Goal: Information Seeking & Learning: Learn about a topic

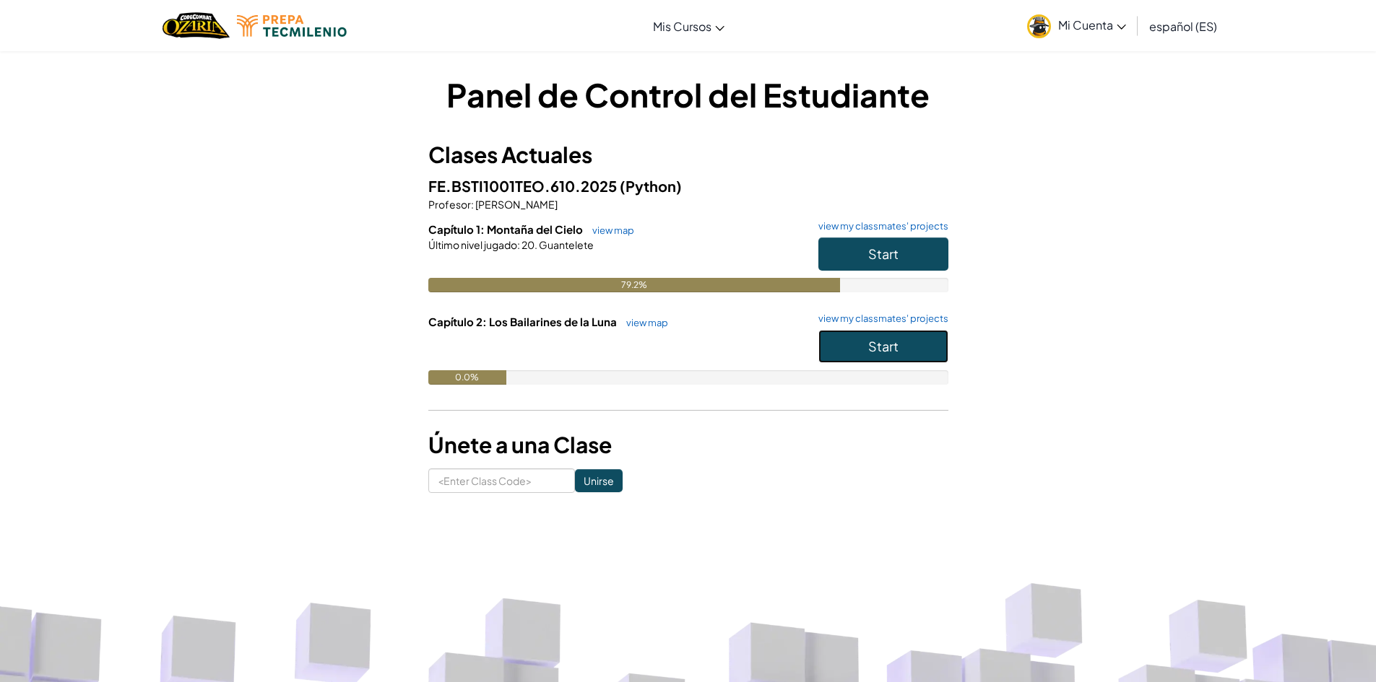
click at [866, 342] on button "Start" at bounding box center [883, 346] width 130 height 33
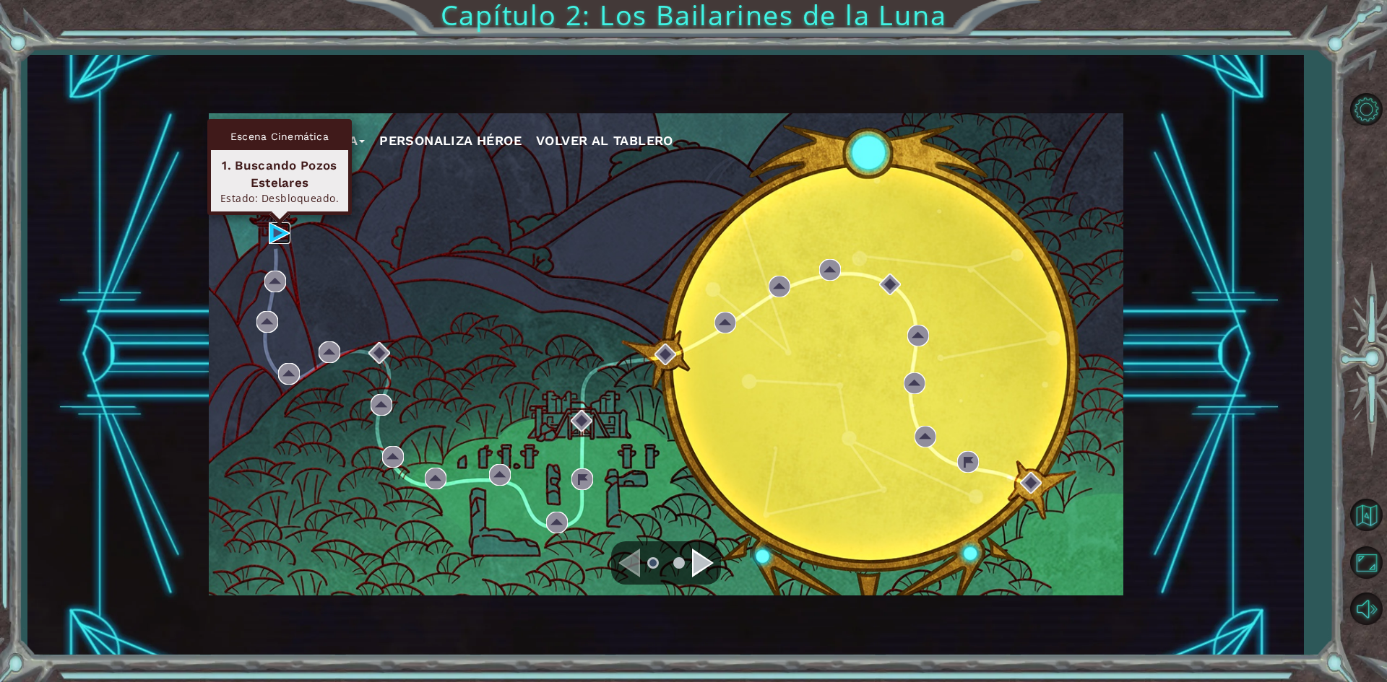
click at [272, 234] on img at bounding box center [280, 233] width 22 height 22
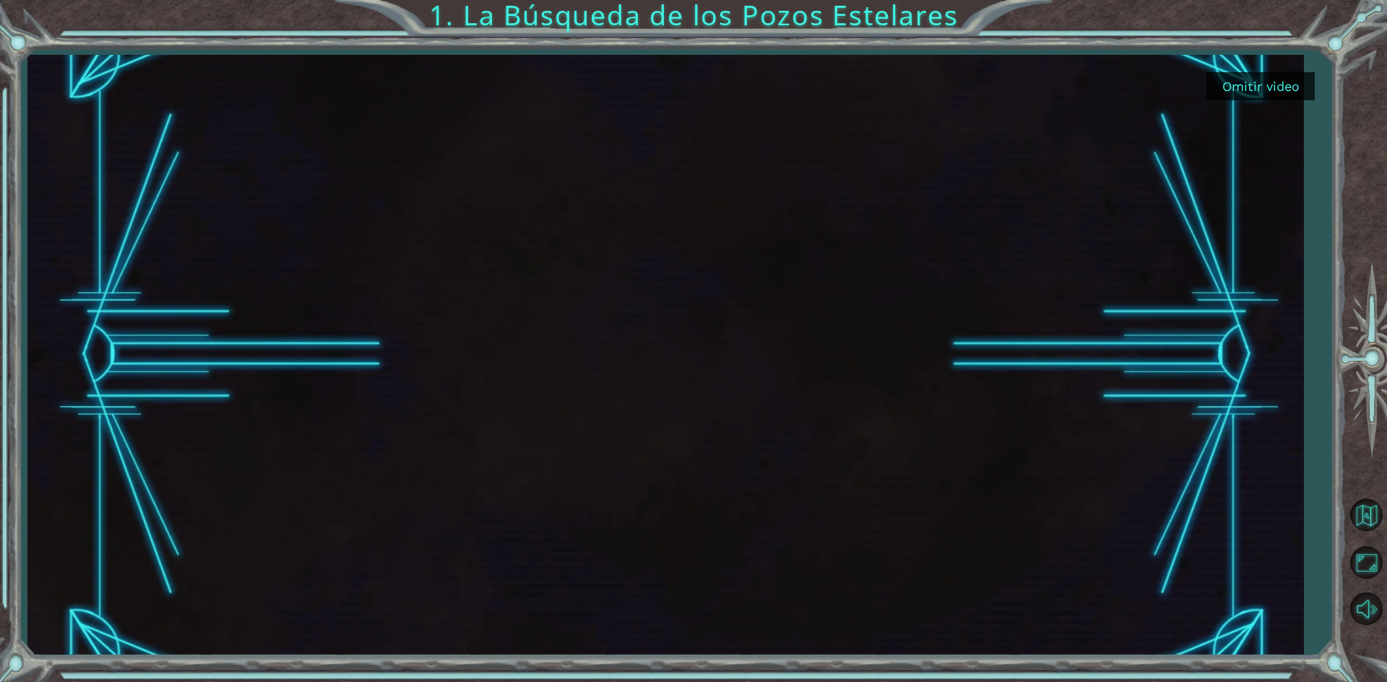
click at [1258, 87] on button "Omitir video" at bounding box center [1260, 86] width 108 height 28
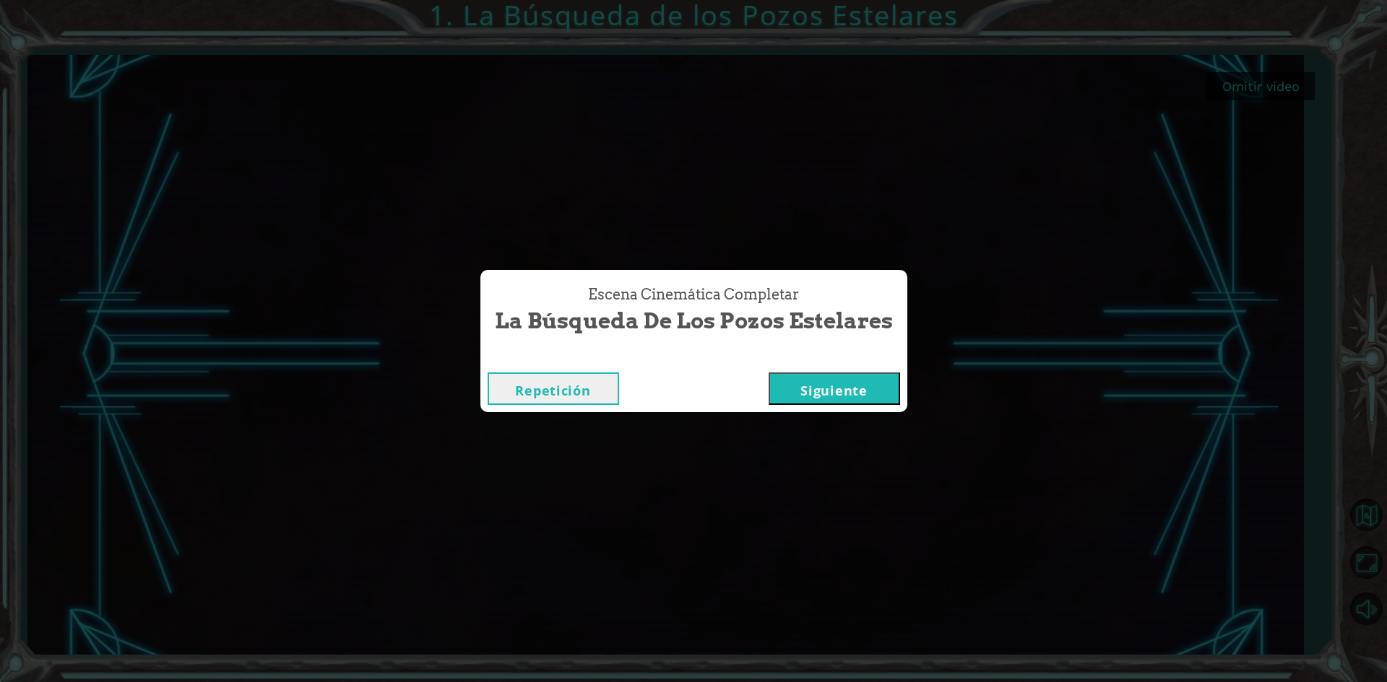
click at [811, 378] on button "Siguiente" at bounding box center [833, 389] width 131 height 32
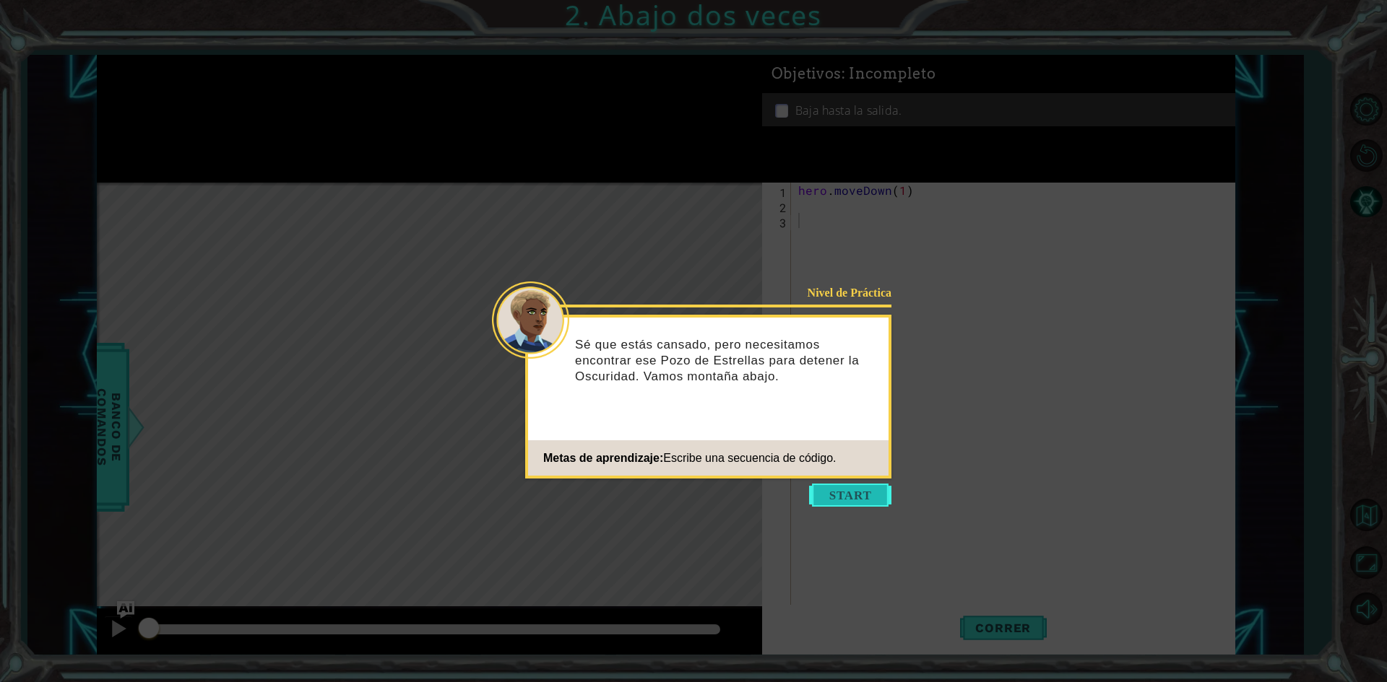
click at [856, 491] on button "Start" at bounding box center [850, 495] width 82 height 23
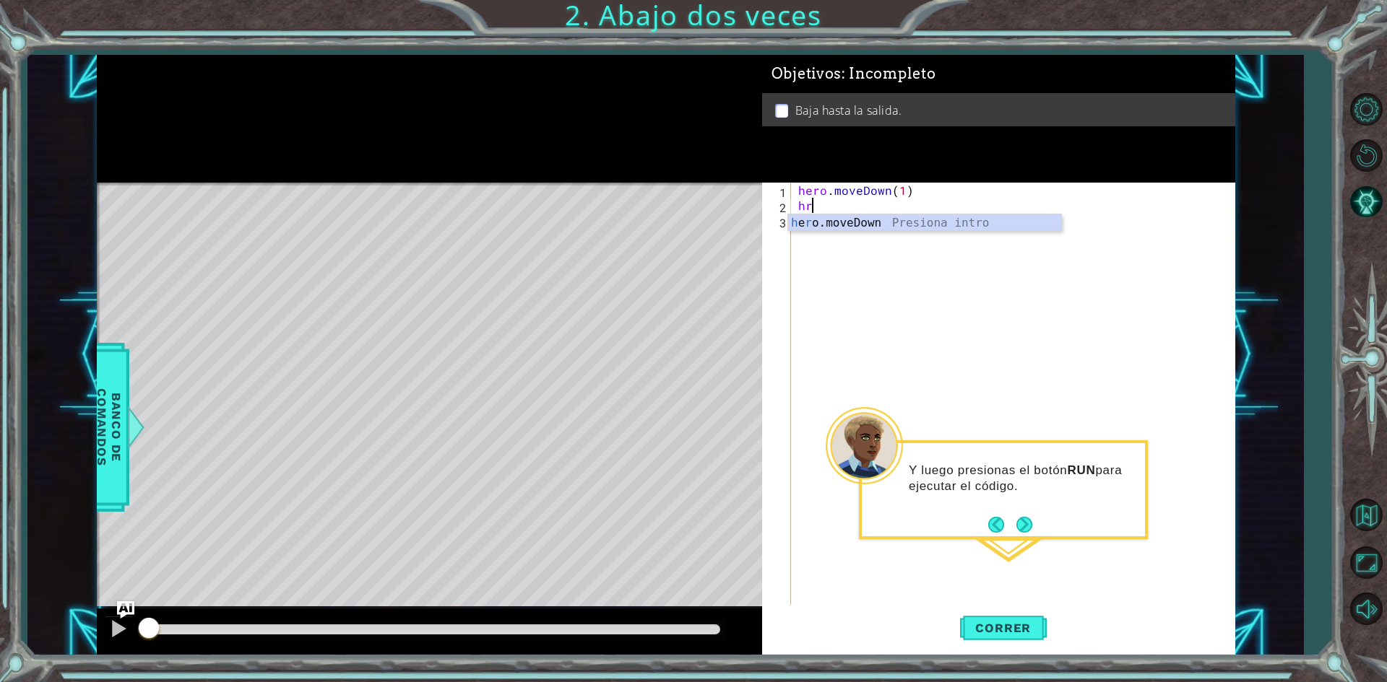
type textarea "h"
click at [900, 189] on div "hero . moveDown ( 1 )" at bounding box center [1016, 410] width 442 height 455
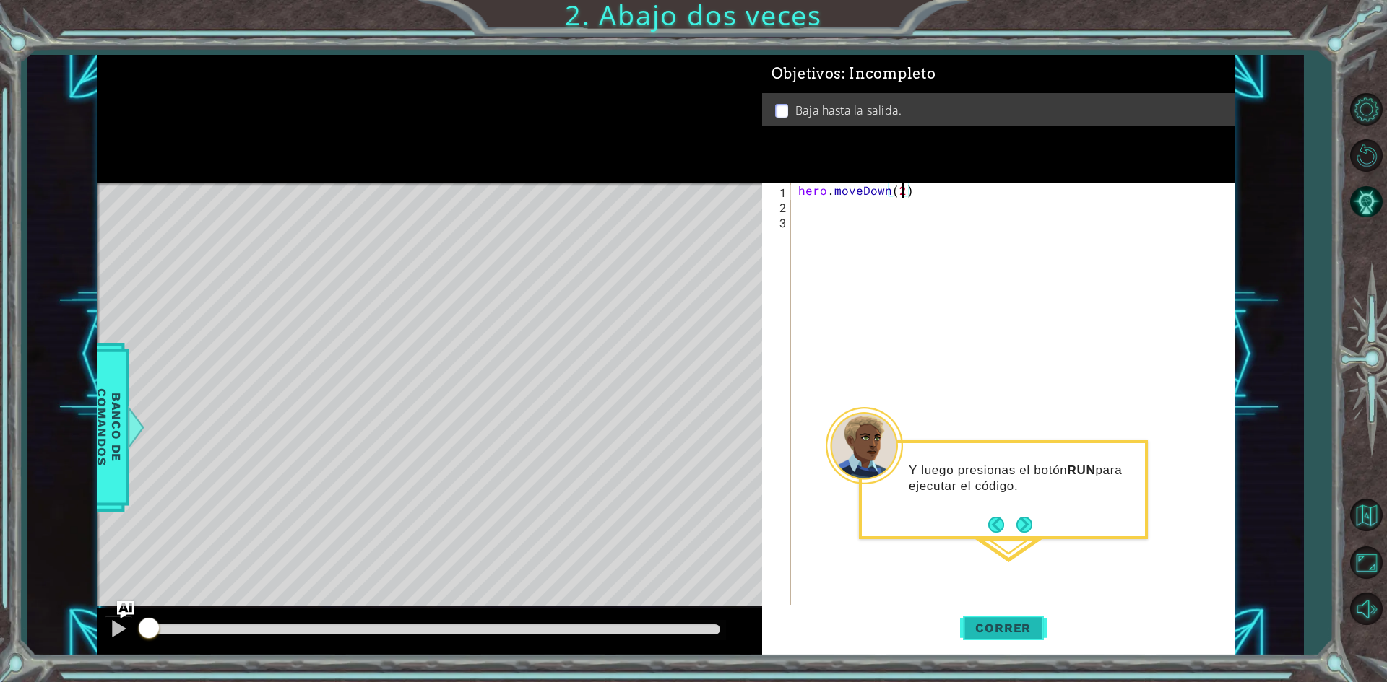
type textarea "hero.moveDown(2)"
click at [1017, 620] on button "Correr" at bounding box center [1003, 628] width 87 height 47
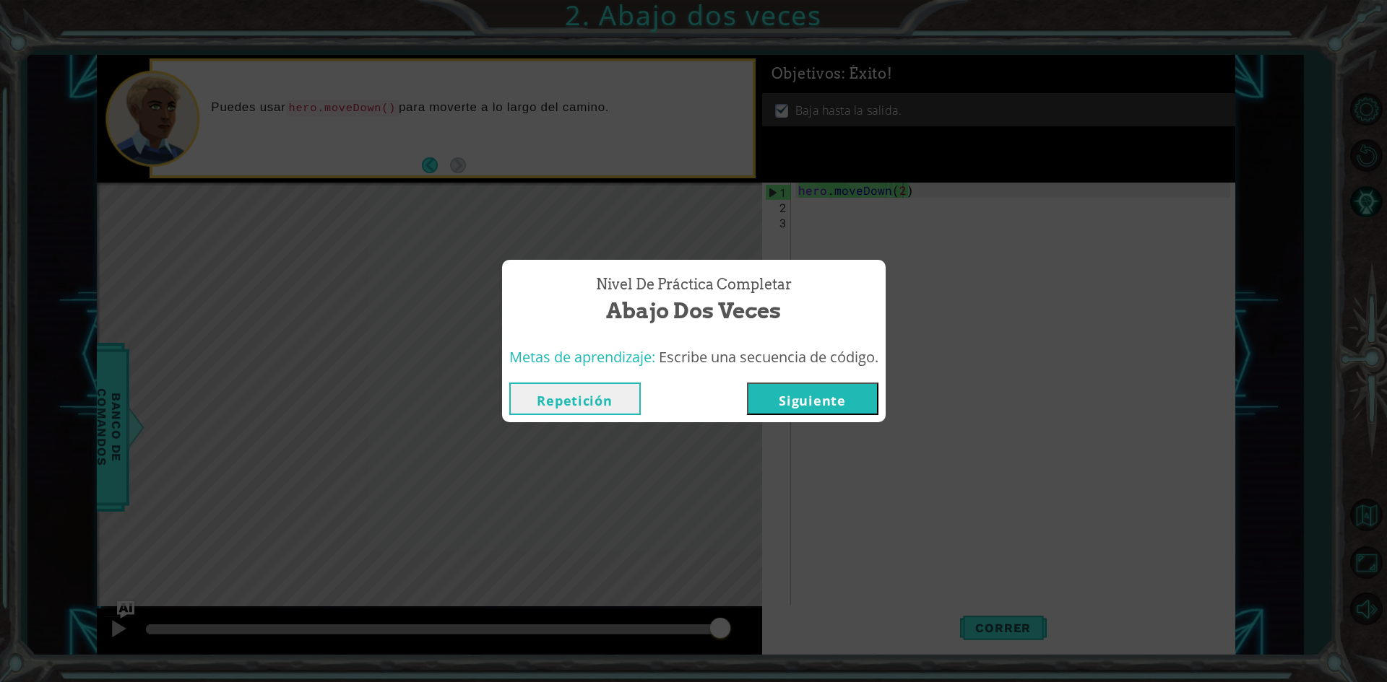
click at [810, 385] on button "Siguiente" at bounding box center [812, 399] width 131 height 32
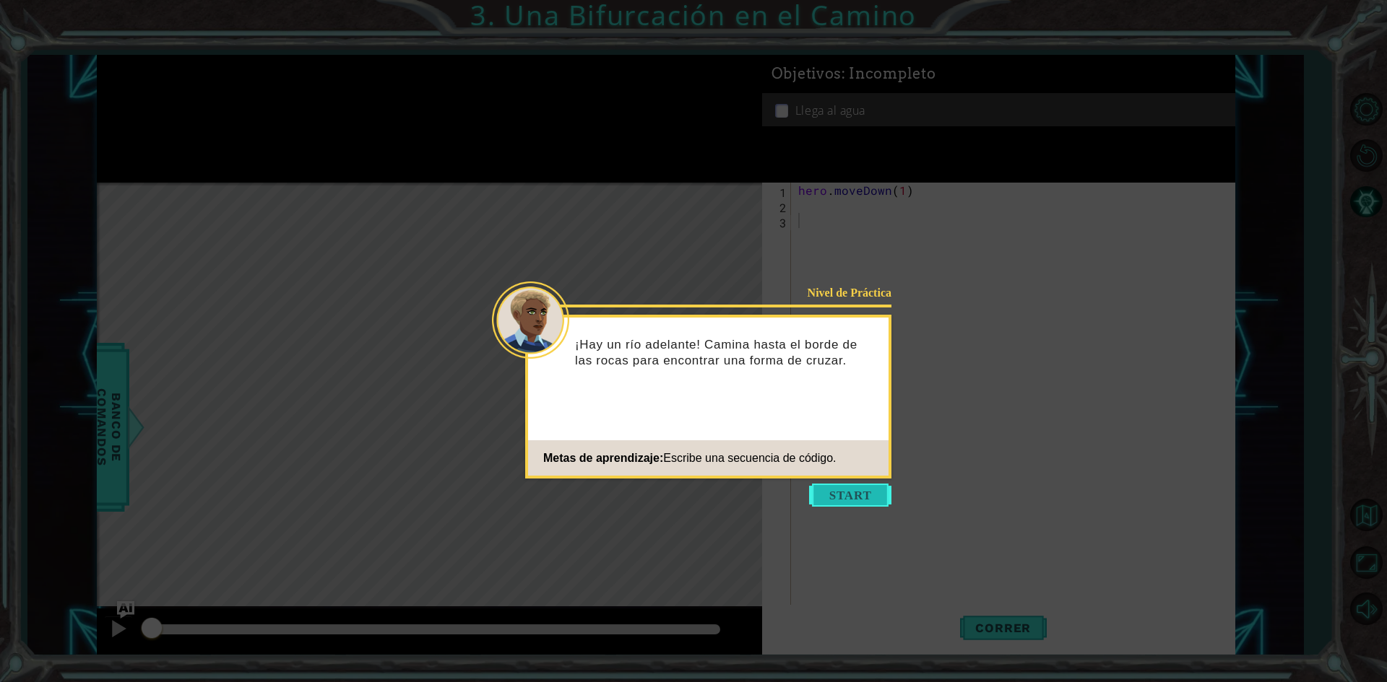
click at [850, 493] on button "Start" at bounding box center [850, 495] width 82 height 23
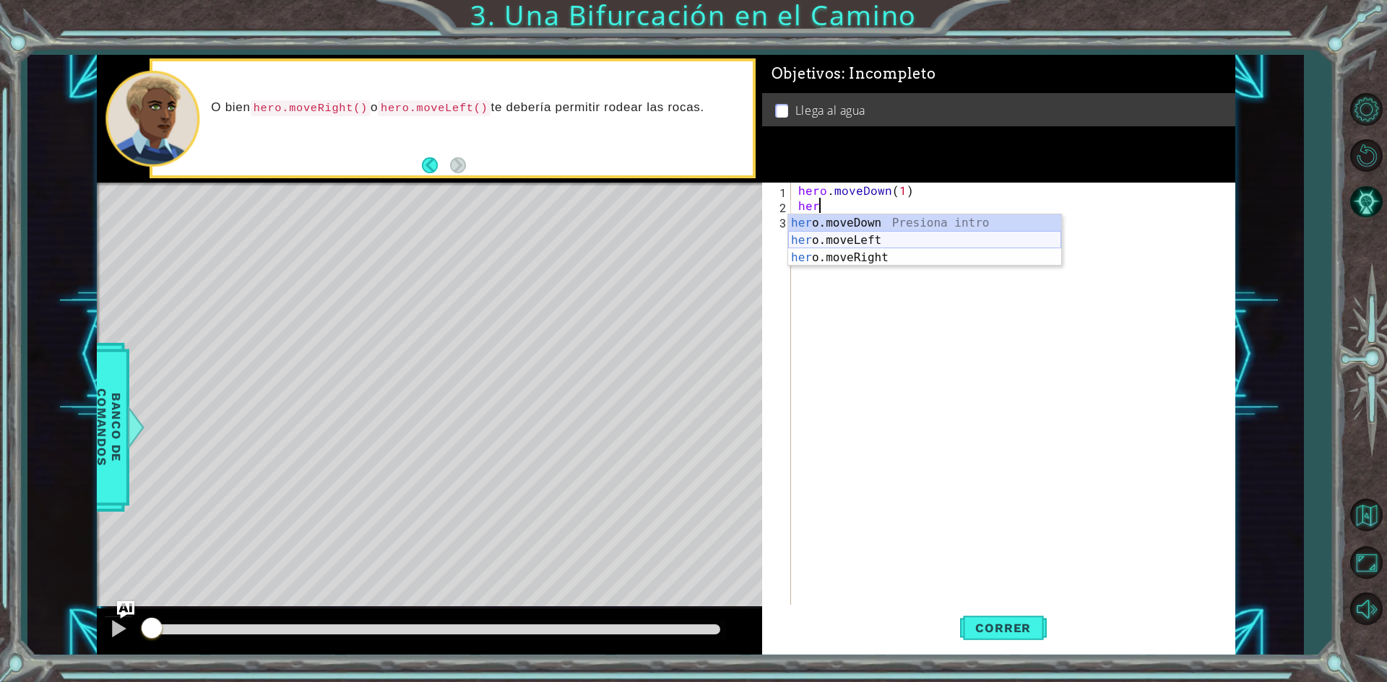
click at [827, 236] on div "her o.moveDown Presiona intro her o.moveLeft Presiona intro her o.moveRight Pre…" at bounding box center [924, 257] width 273 height 87
type textarea "hero.moveLeft(1)"
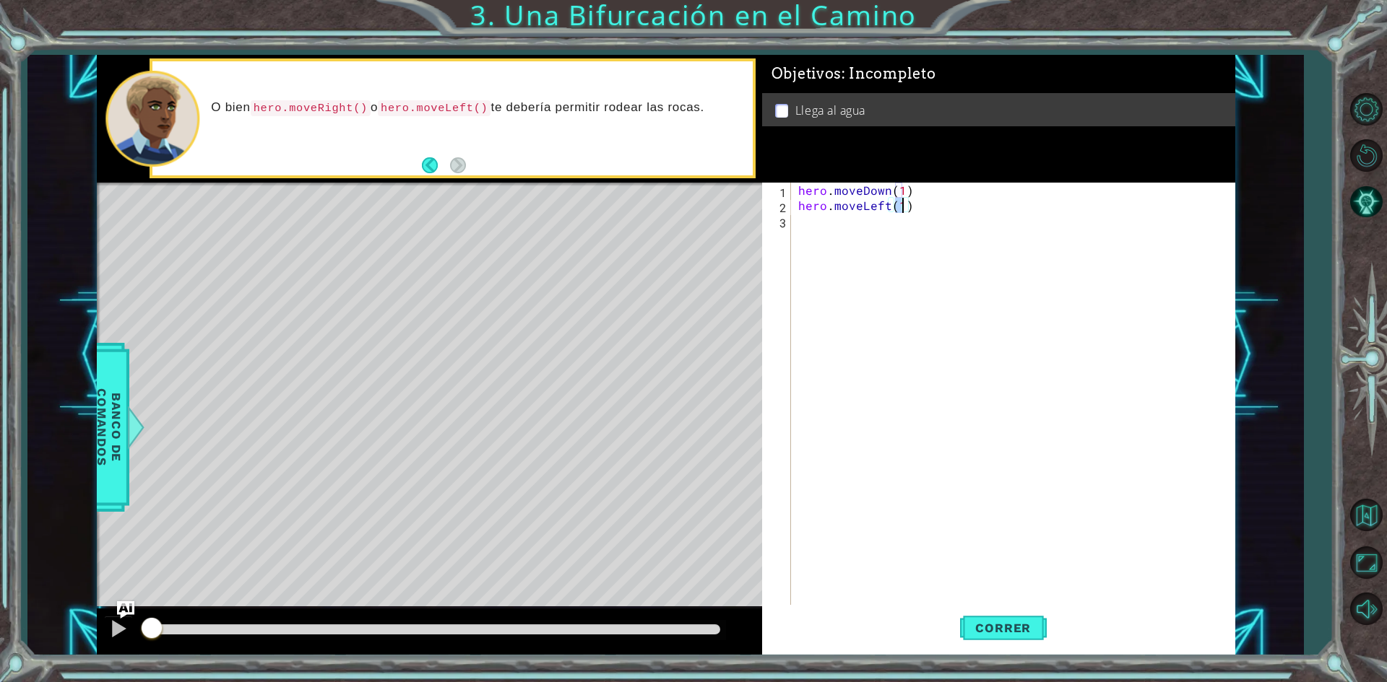
click at [829, 229] on div "hero . moveDown ( 1 ) hero . moveLeft ( 1 )" at bounding box center [1016, 410] width 442 height 455
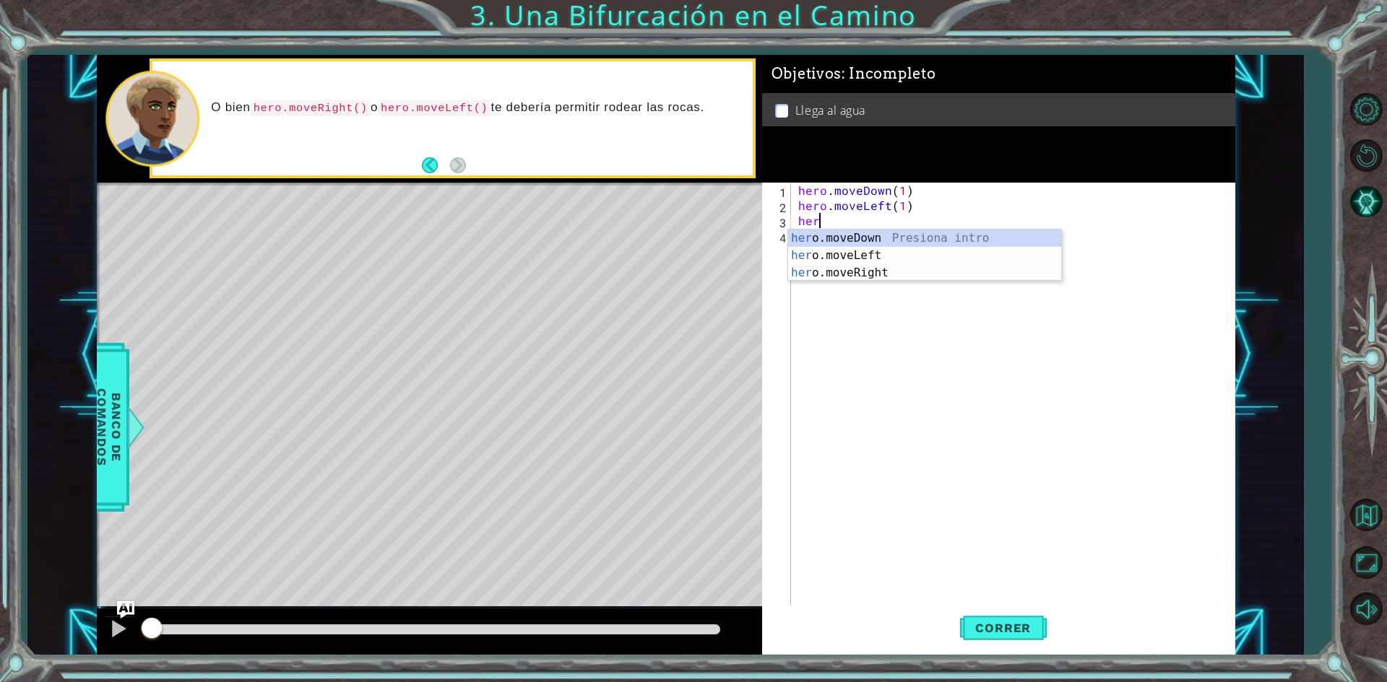
scroll to position [0, 1]
click at [916, 238] on div "hero .moveDown Presiona intro hero .moveLeft Presiona intro hero .moveRight Pre…" at bounding box center [924, 273] width 273 height 87
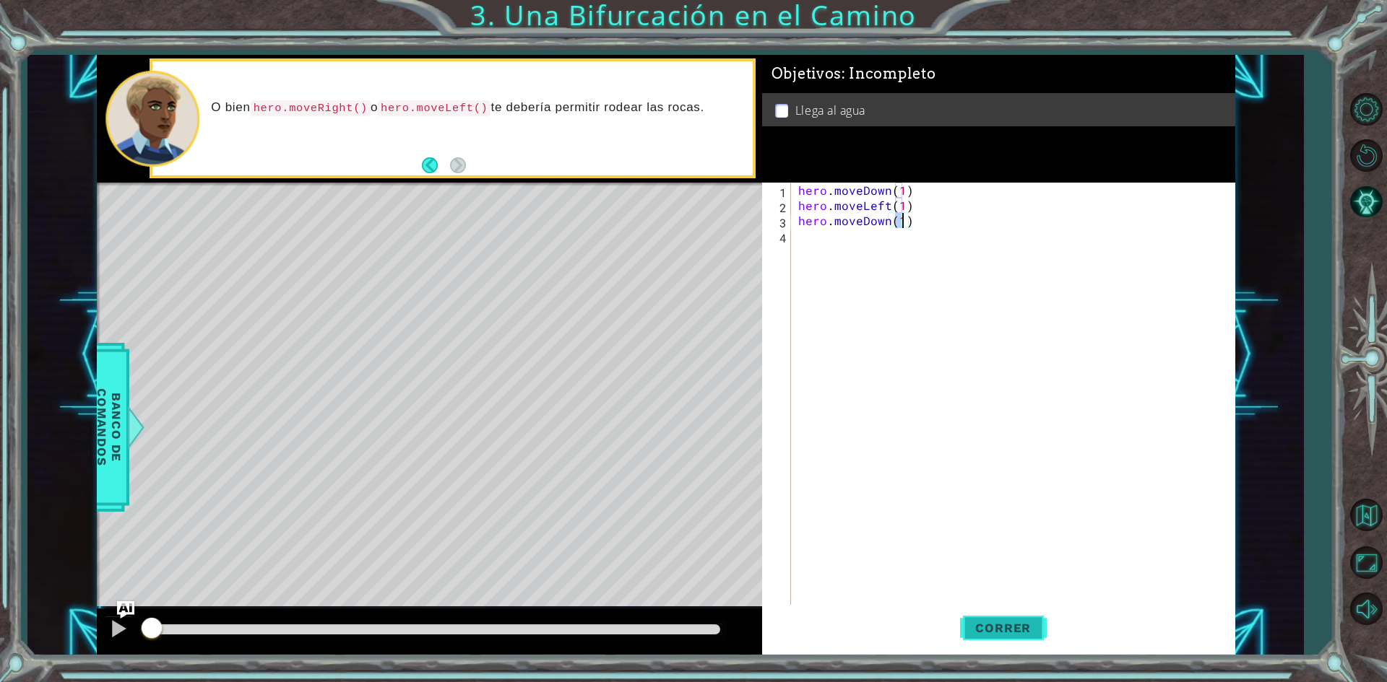
type textarea "hero.moveDown(1)"
click at [1004, 629] on span "Correr" at bounding box center [1002, 628] width 84 height 14
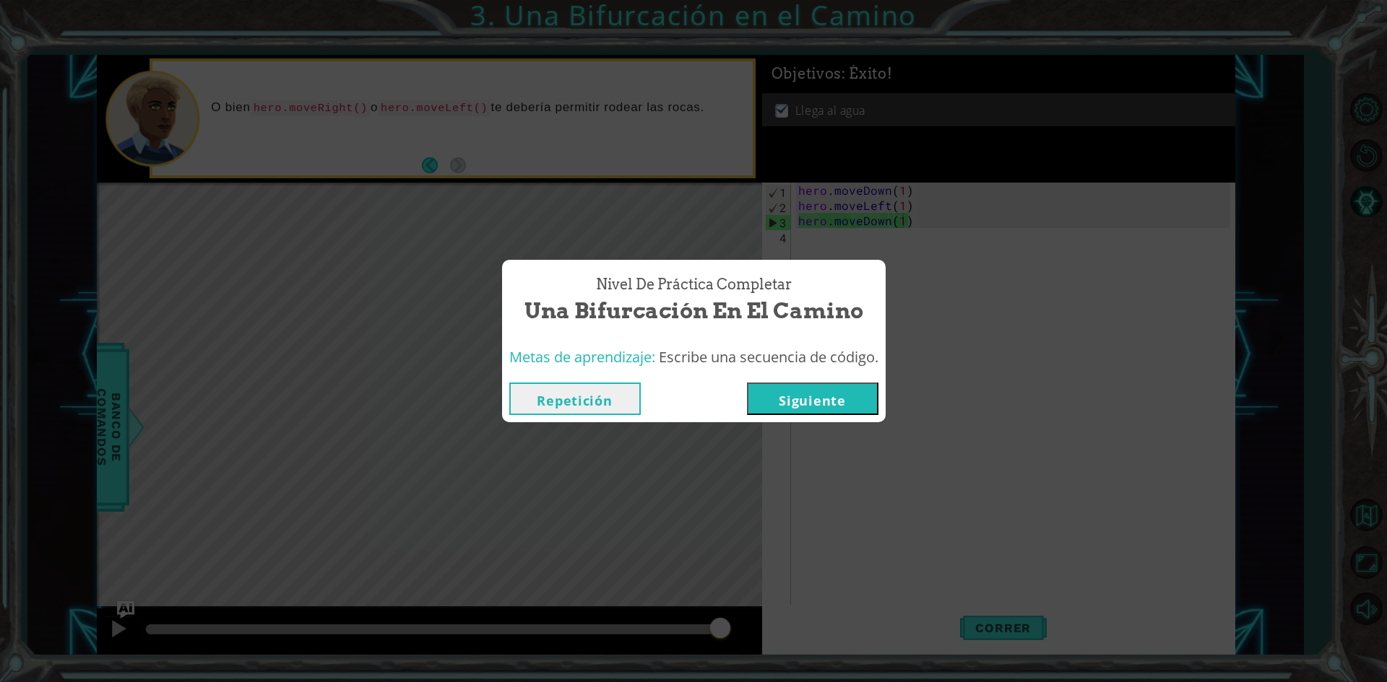
click at [814, 402] on button "Siguiente" at bounding box center [812, 399] width 131 height 32
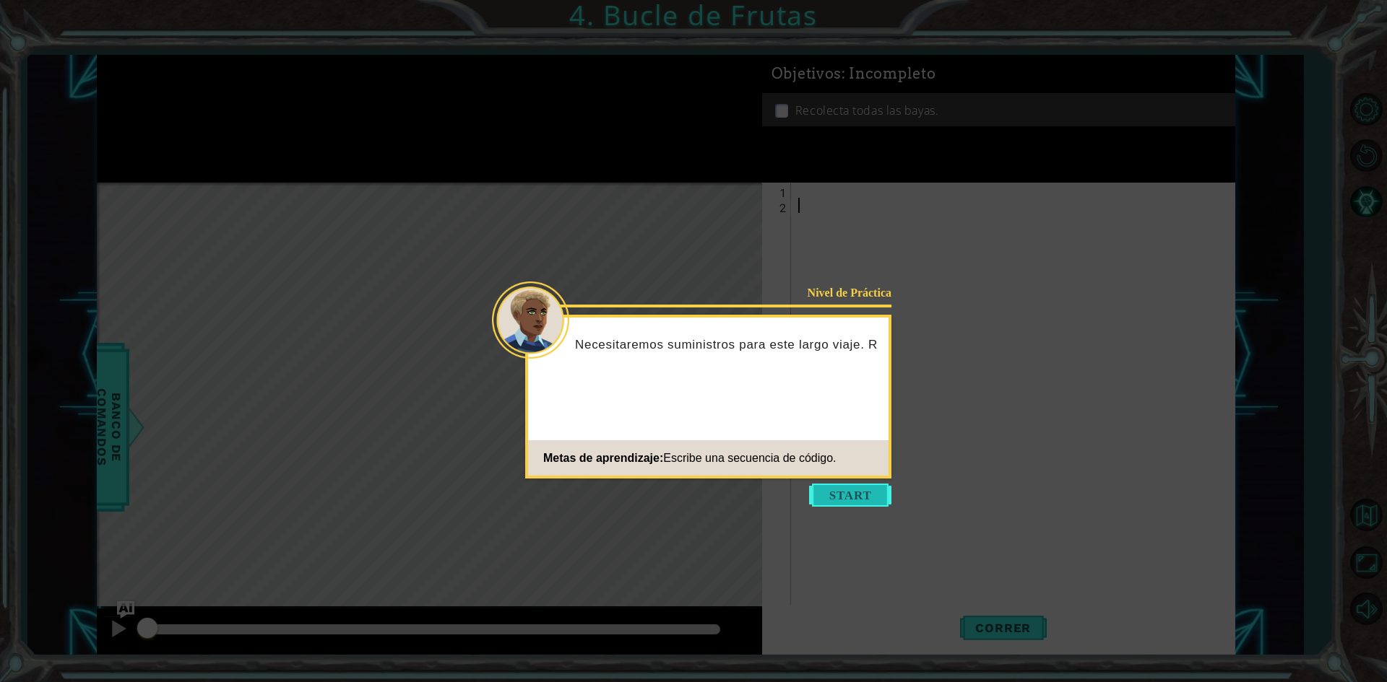
click at [865, 490] on button "Start" at bounding box center [850, 495] width 82 height 23
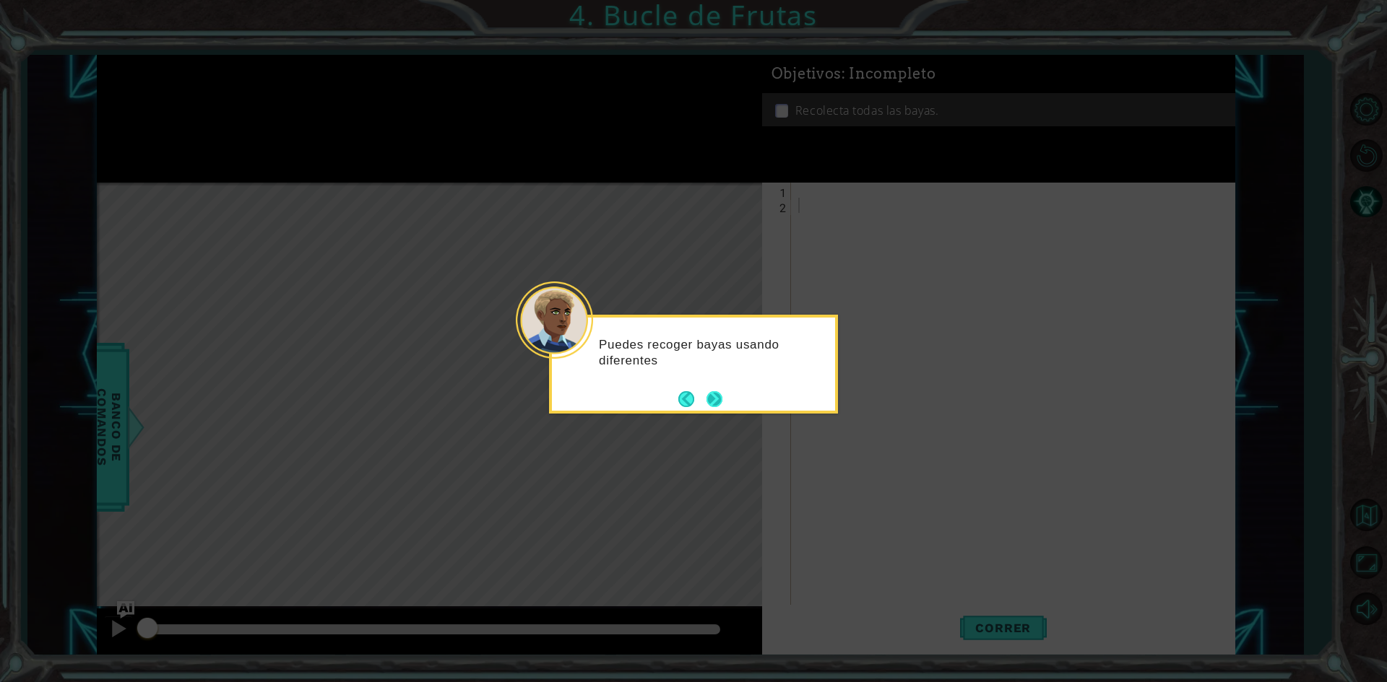
click at [709, 402] on button "Next" at bounding box center [714, 398] width 25 height 25
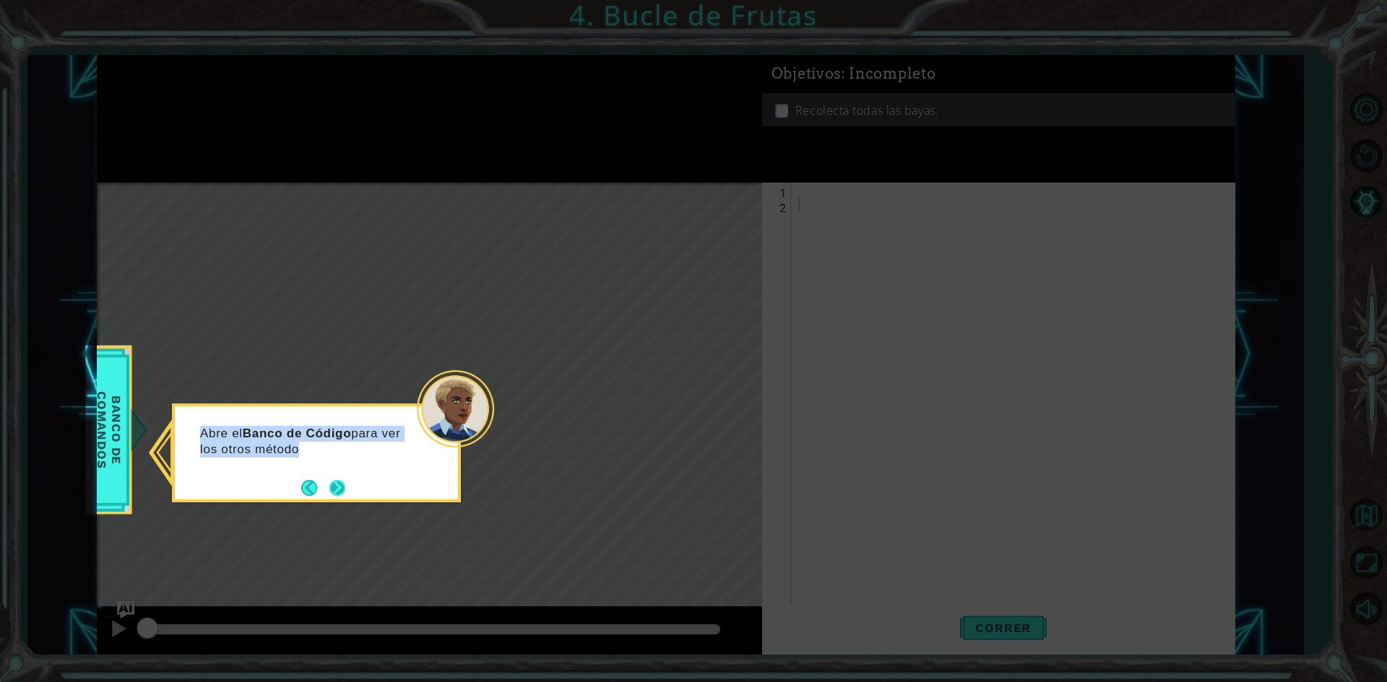
click at [340, 476] on div "Abre el Banco de Código para ver los otros método" at bounding box center [316, 446] width 283 height 79
click at [338, 480] on button "Next" at bounding box center [337, 488] width 17 height 17
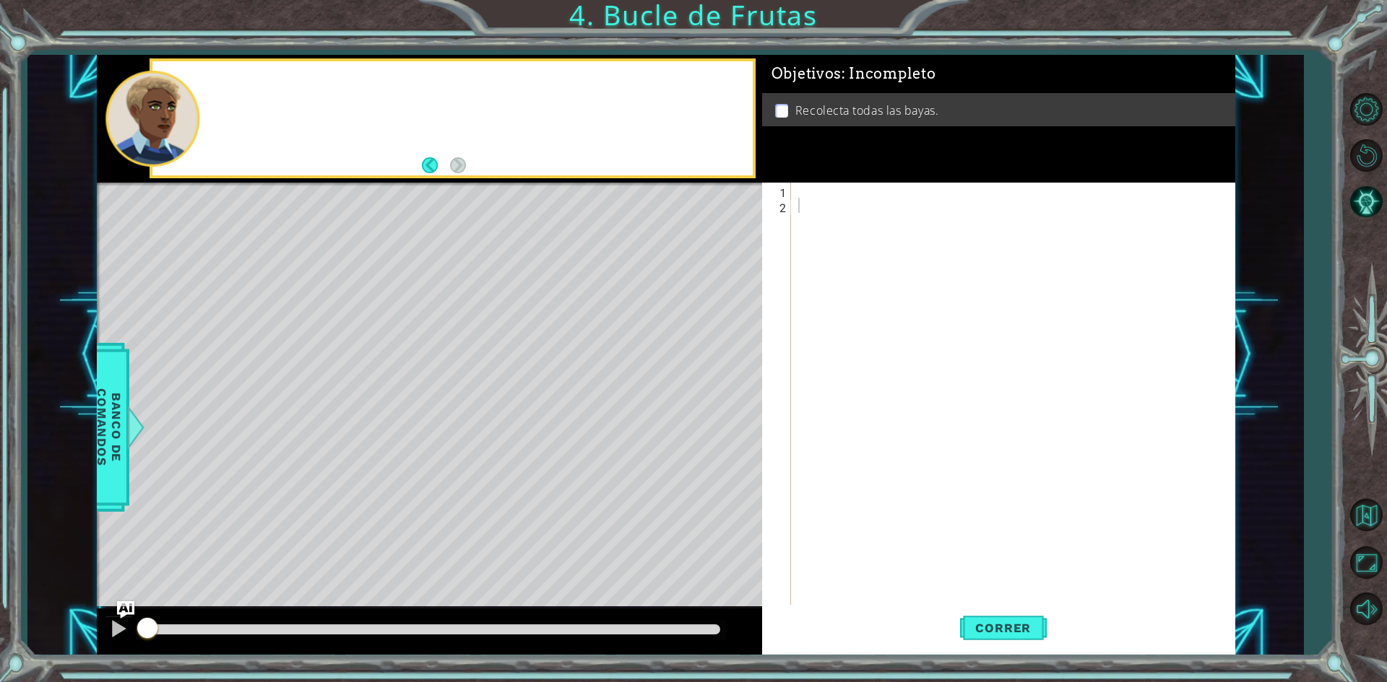
click at [338, 480] on div "Level Map" at bounding box center [430, 395] width 667 height 425
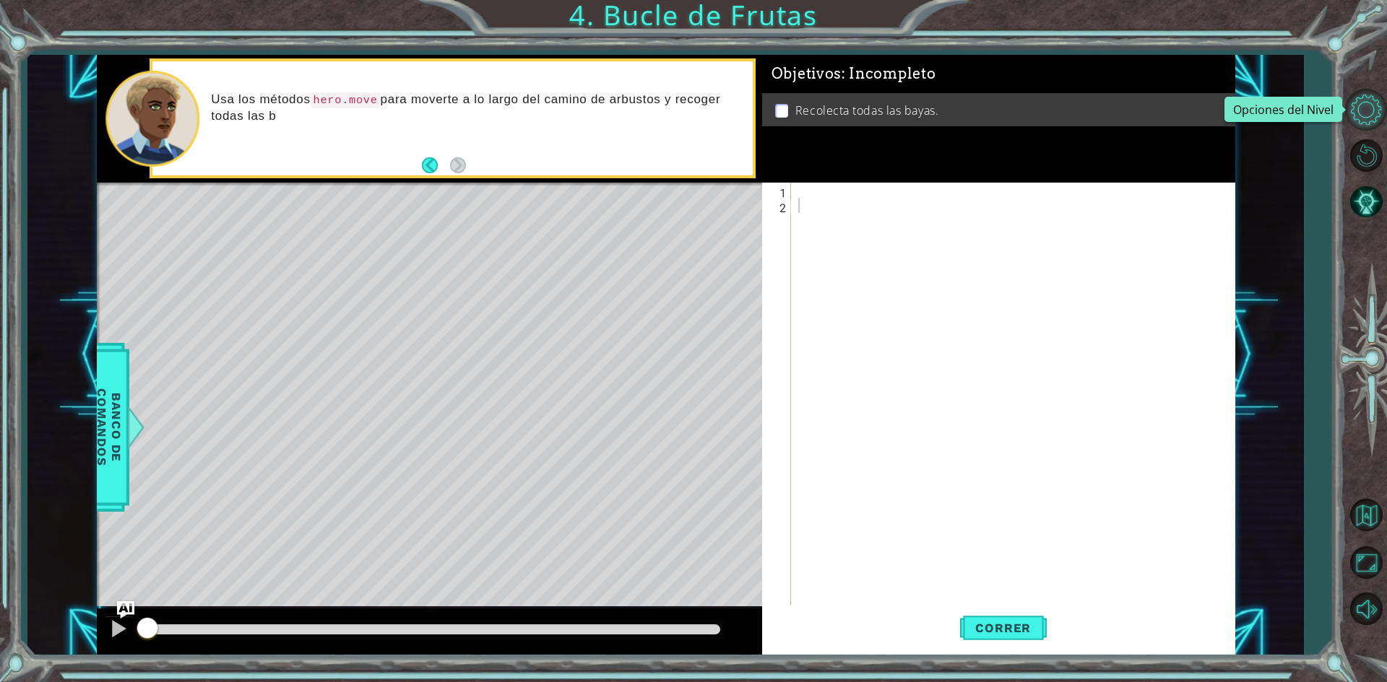
click at [1366, 121] on button "Opciones del Nivel" at bounding box center [1366, 110] width 42 height 42
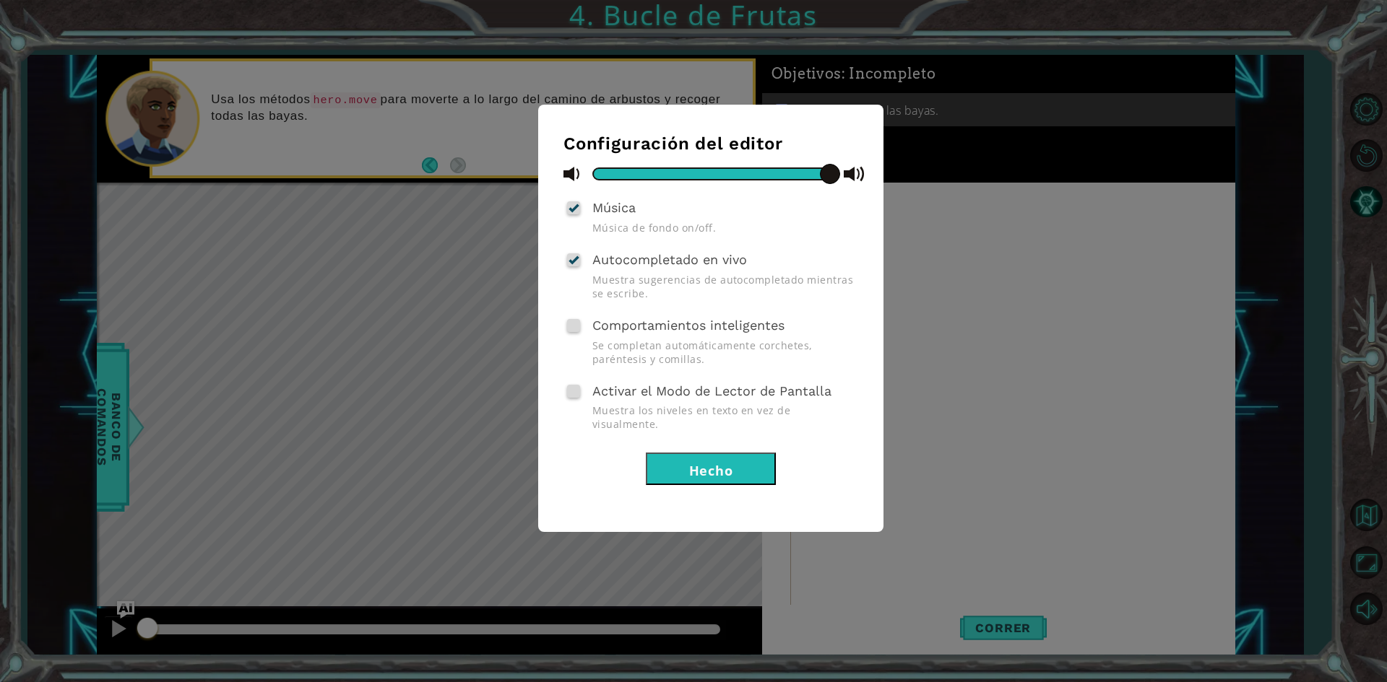
click at [1031, 360] on div "Configuración del editor Música Música de fondo on/off. Autocompletado en vivo …" at bounding box center [693, 341] width 1387 height 682
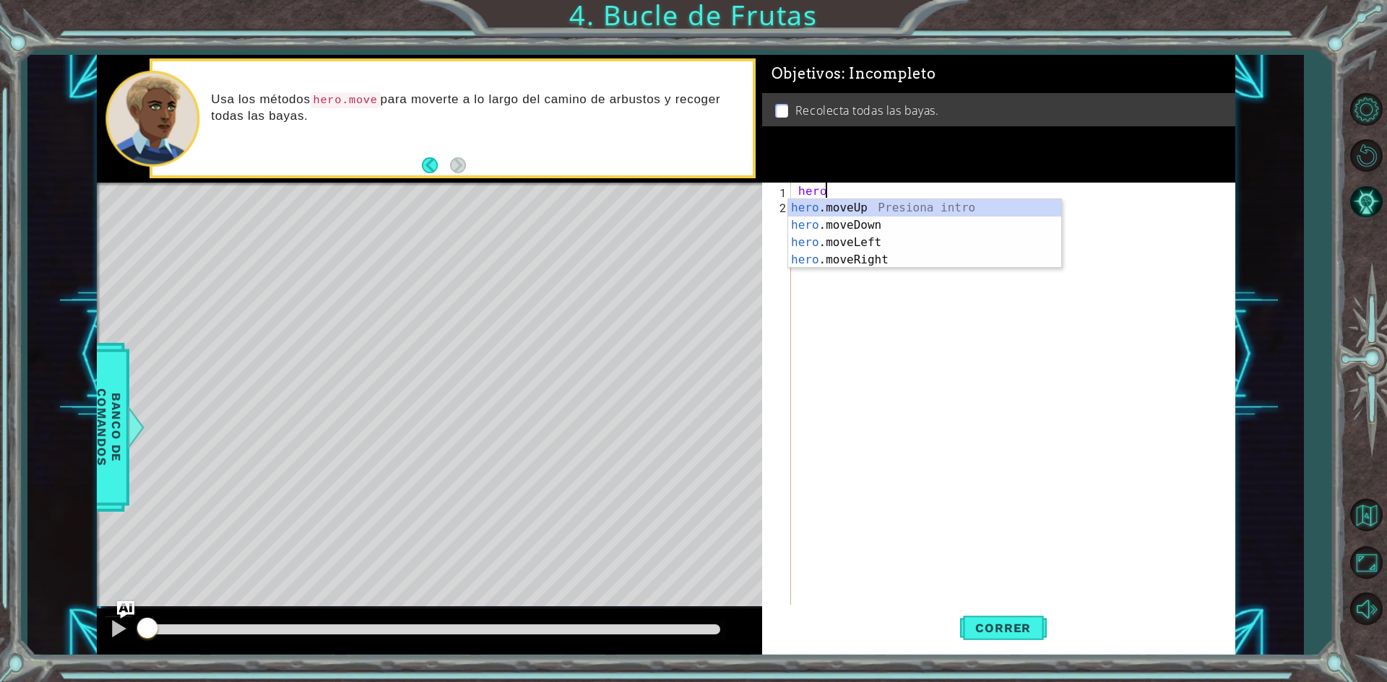
scroll to position [0, 1]
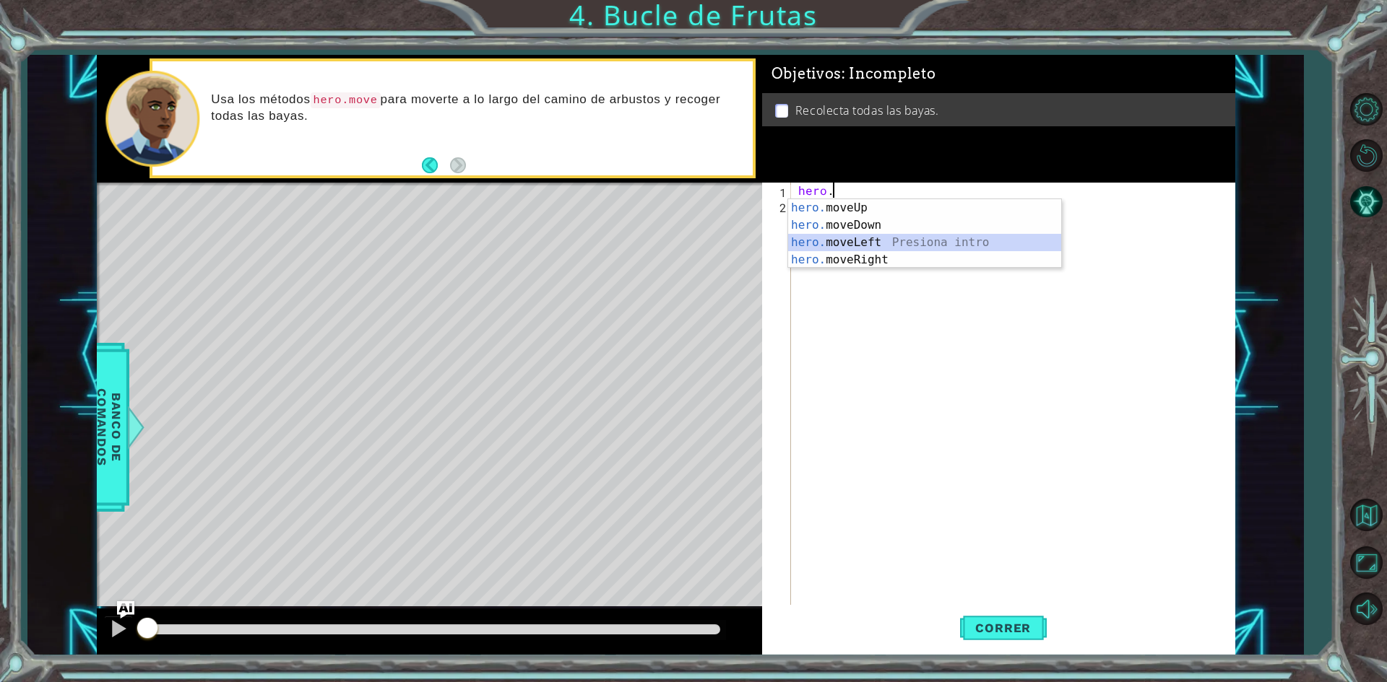
click at [869, 235] on div "hero. moveUp Presiona intro hero. moveDown Presiona intro hero. moveLeft Presio…" at bounding box center [924, 251] width 273 height 104
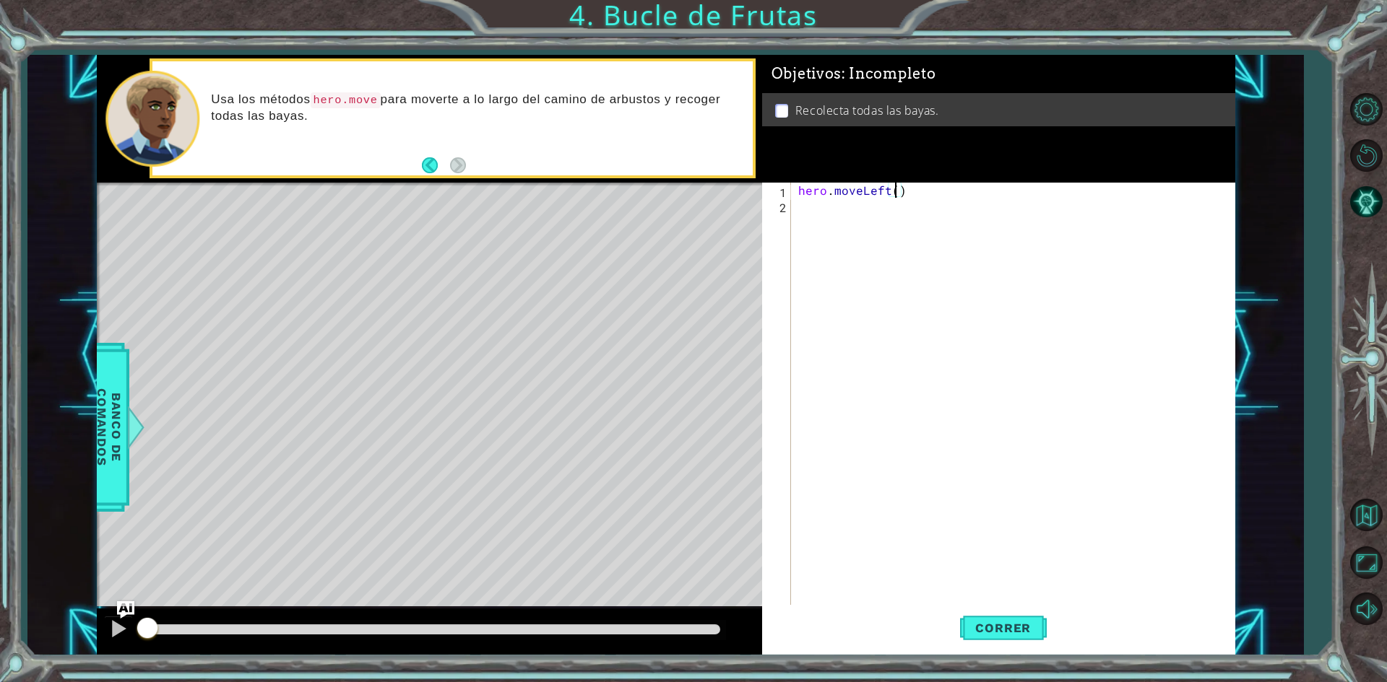
type textarea "hero.moveLeft(2)"
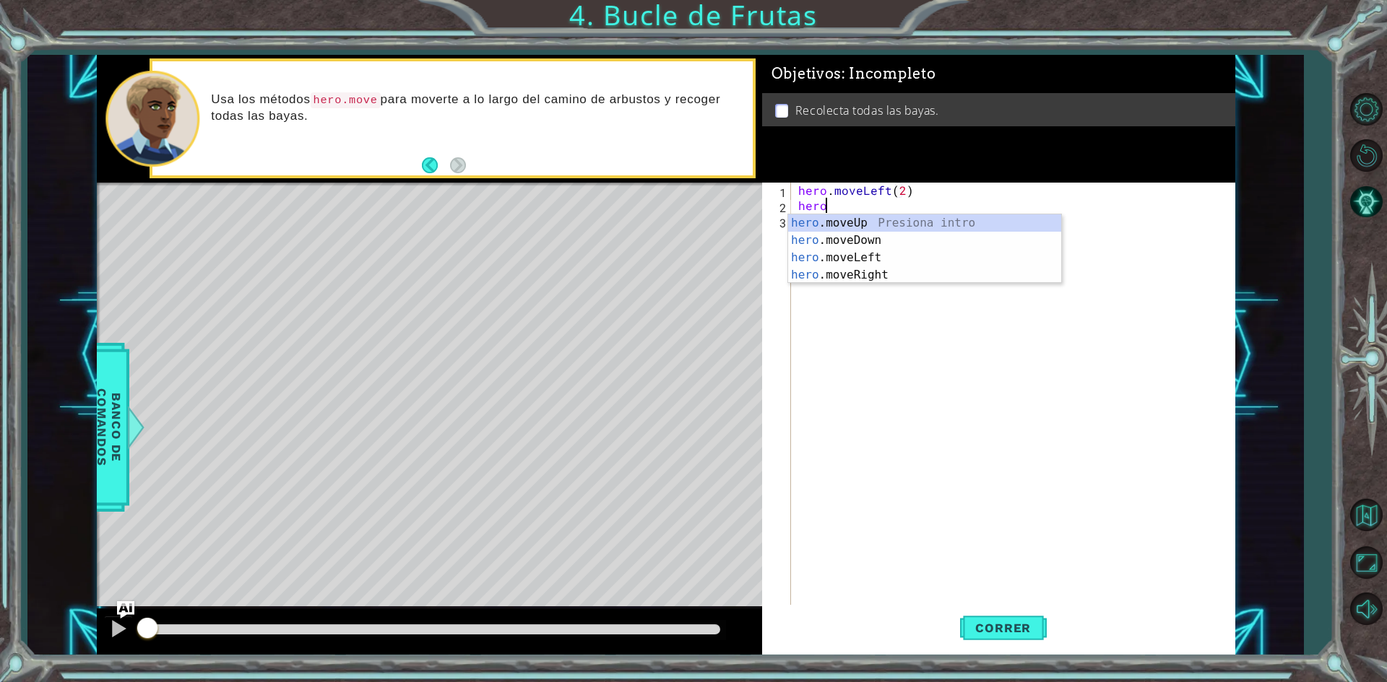
scroll to position [0, 1]
click at [881, 274] on div "hero .moveUp Presiona intro hero .moveDown Presiona intro hero .moveLeft Presio…" at bounding box center [924, 266] width 273 height 104
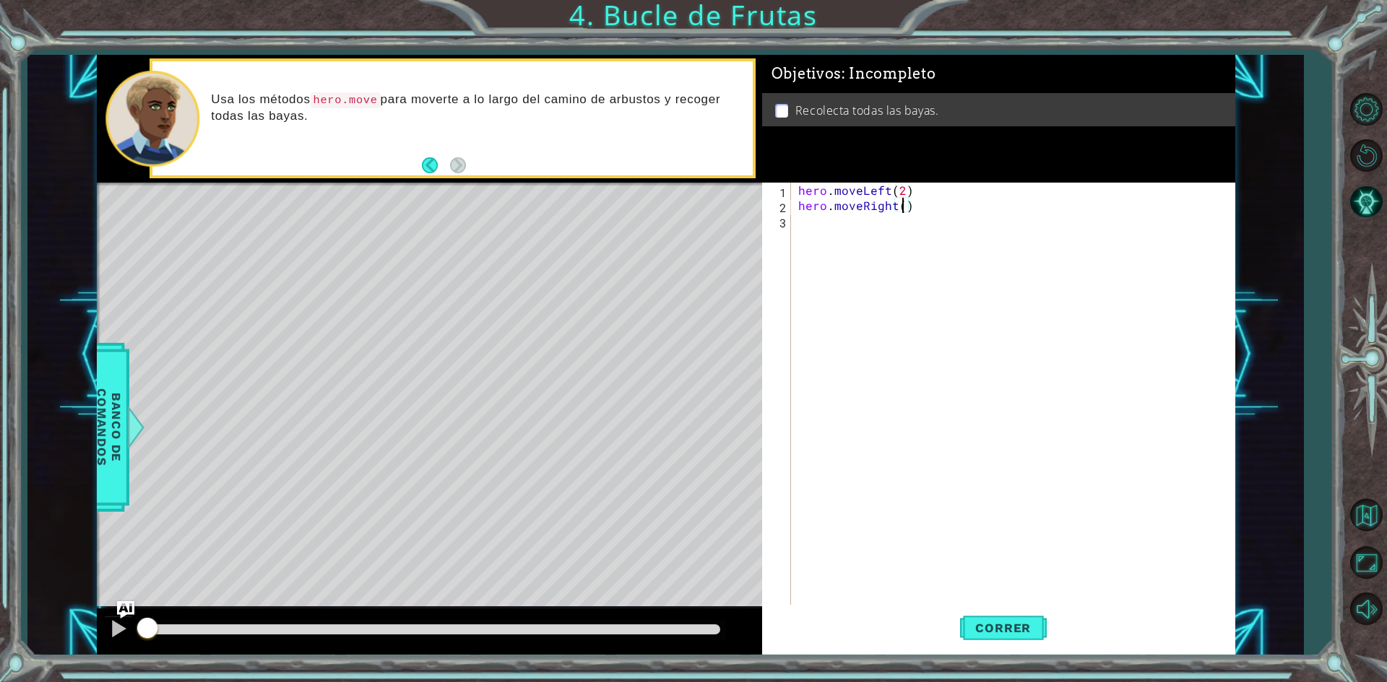
scroll to position [0, 6]
click at [1018, 628] on span "Correr" at bounding box center [1002, 628] width 84 height 14
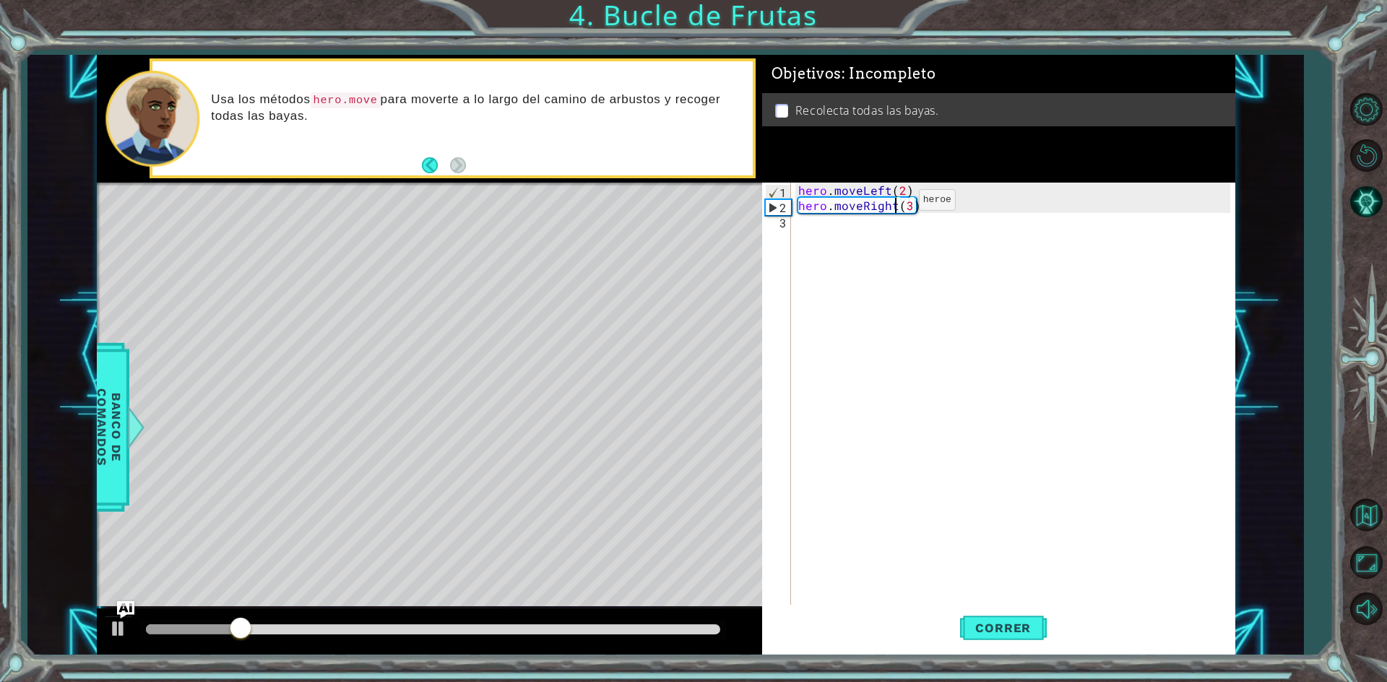
click at [894, 204] on div "hero . moveLeft ( 2 ) hero . moveRight ( 3 )" at bounding box center [1016, 410] width 442 height 455
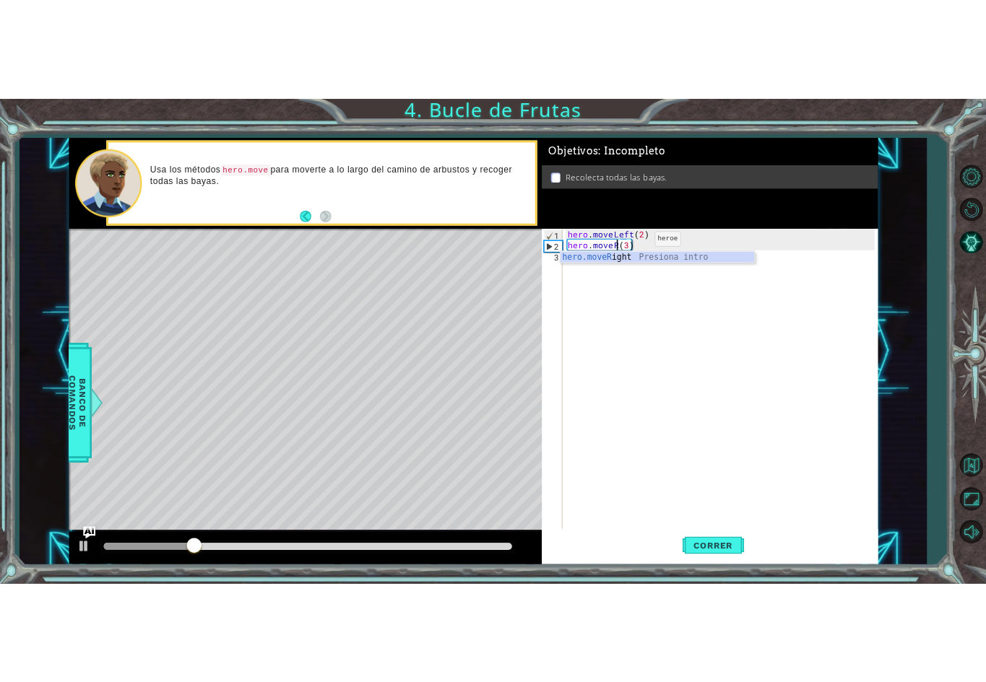
scroll to position [0, 4]
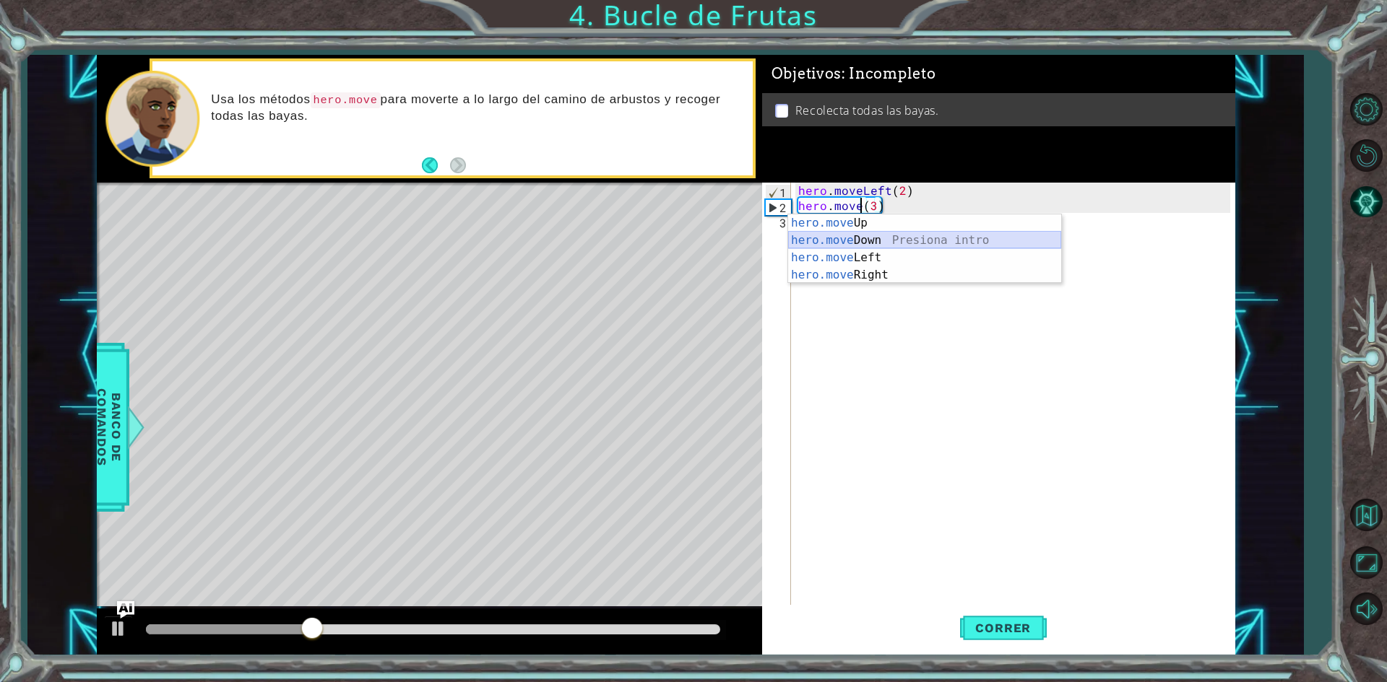
click at [900, 241] on div "hero.move Up Presiona intro hero.move Down Presiona intro hero.move Left Presio…" at bounding box center [924, 266] width 273 height 104
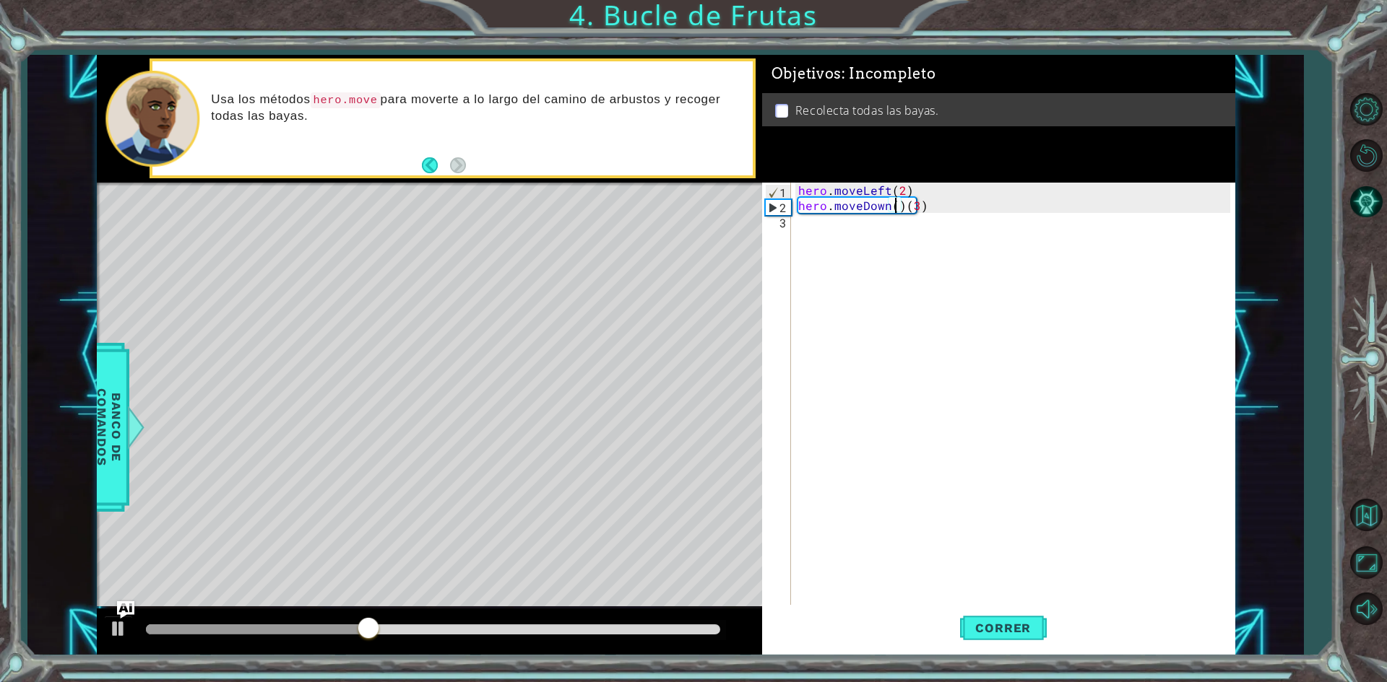
type textarea "hero.moveDown)(3)"
click at [893, 203] on div "hero . moveLeft ( 2 ) hero . moveDown ) ( 3 )" at bounding box center [1016, 410] width 442 height 455
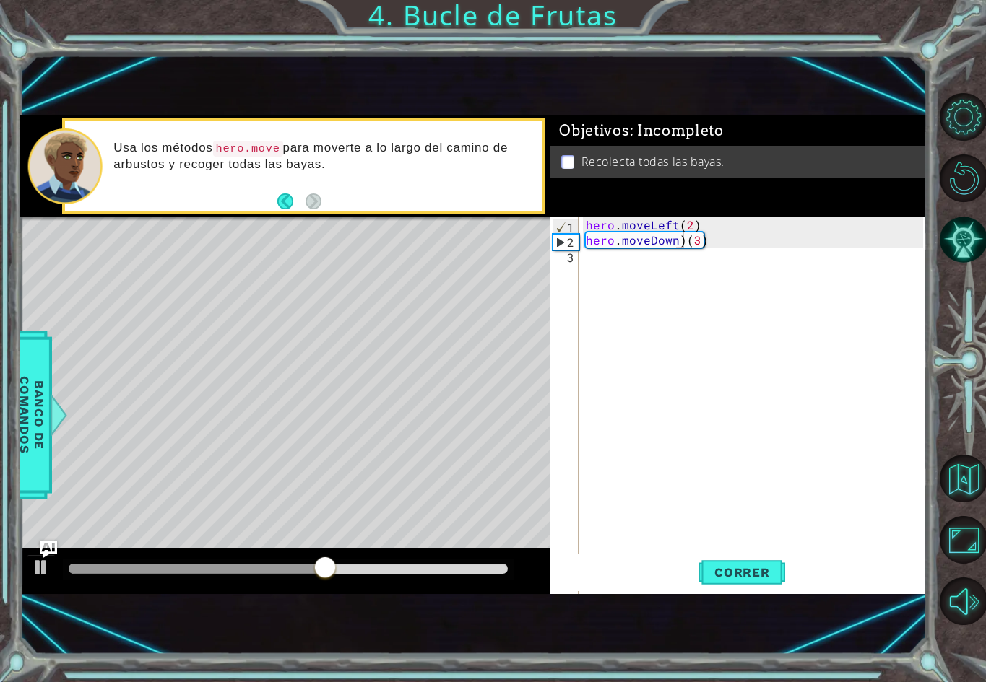
click at [856, 254] on div "hero . moveLeft ( 2 ) hero . moveDown ) ( 3 )" at bounding box center [756, 444] width 347 height 455
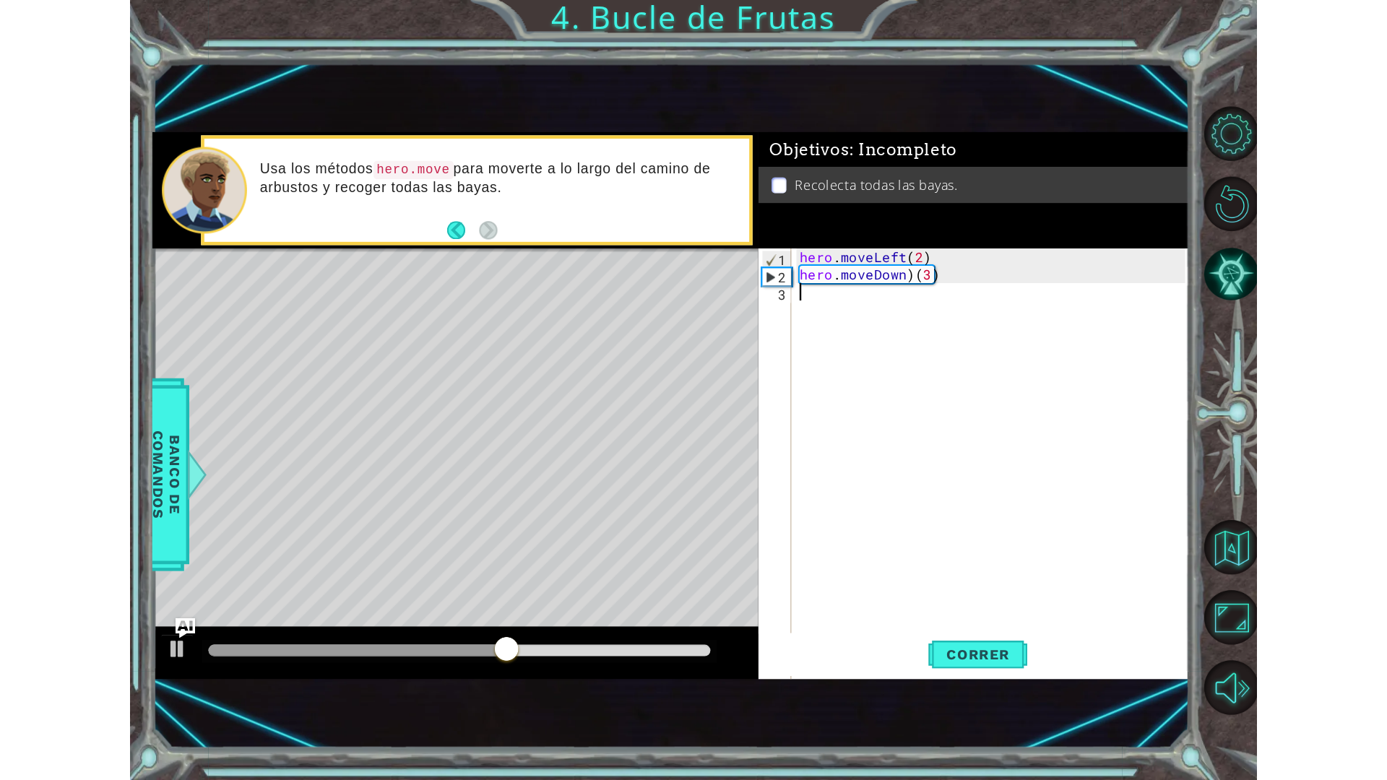
scroll to position [0, 0]
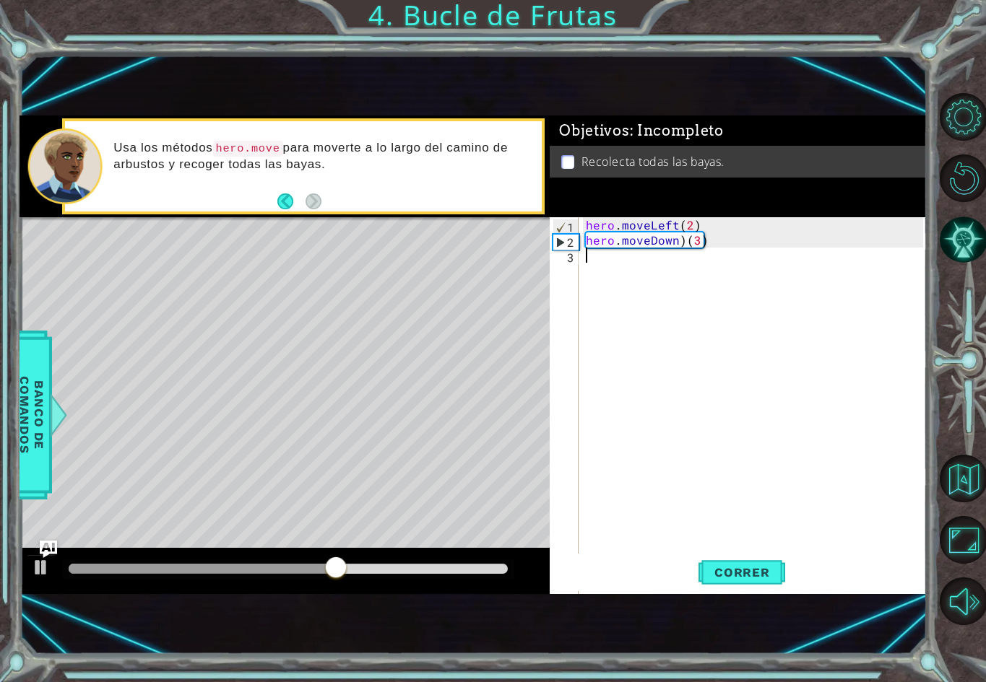
drag, startPoint x: 813, startPoint y: 298, endPoint x: 822, endPoint y: 358, distance: 61.3
click at [810, 321] on div "hero . moveLeft ( 2 ) hero . moveDown ) ( 3 )" at bounding box center [756, 444] width 347 height 455
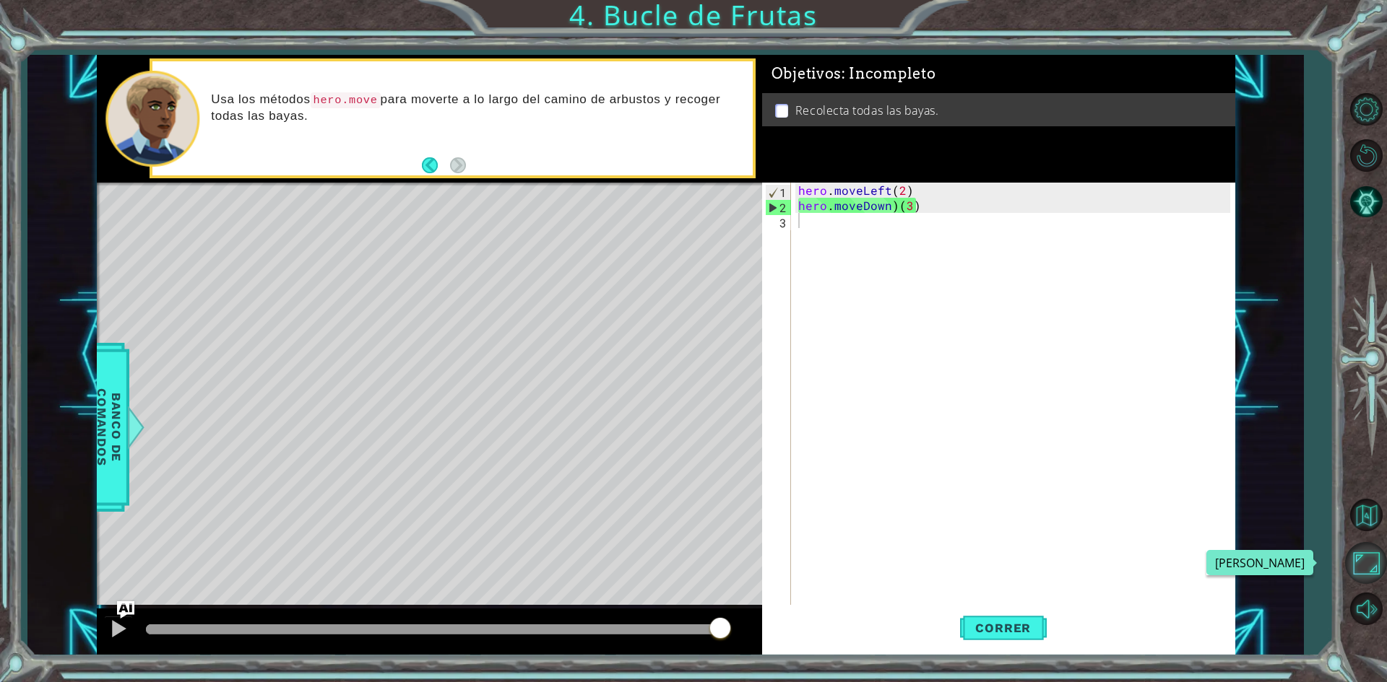
click at [1374, 554] on button "Maximizar Navegador" at bounding box center [1366, 563] width 42 height 42
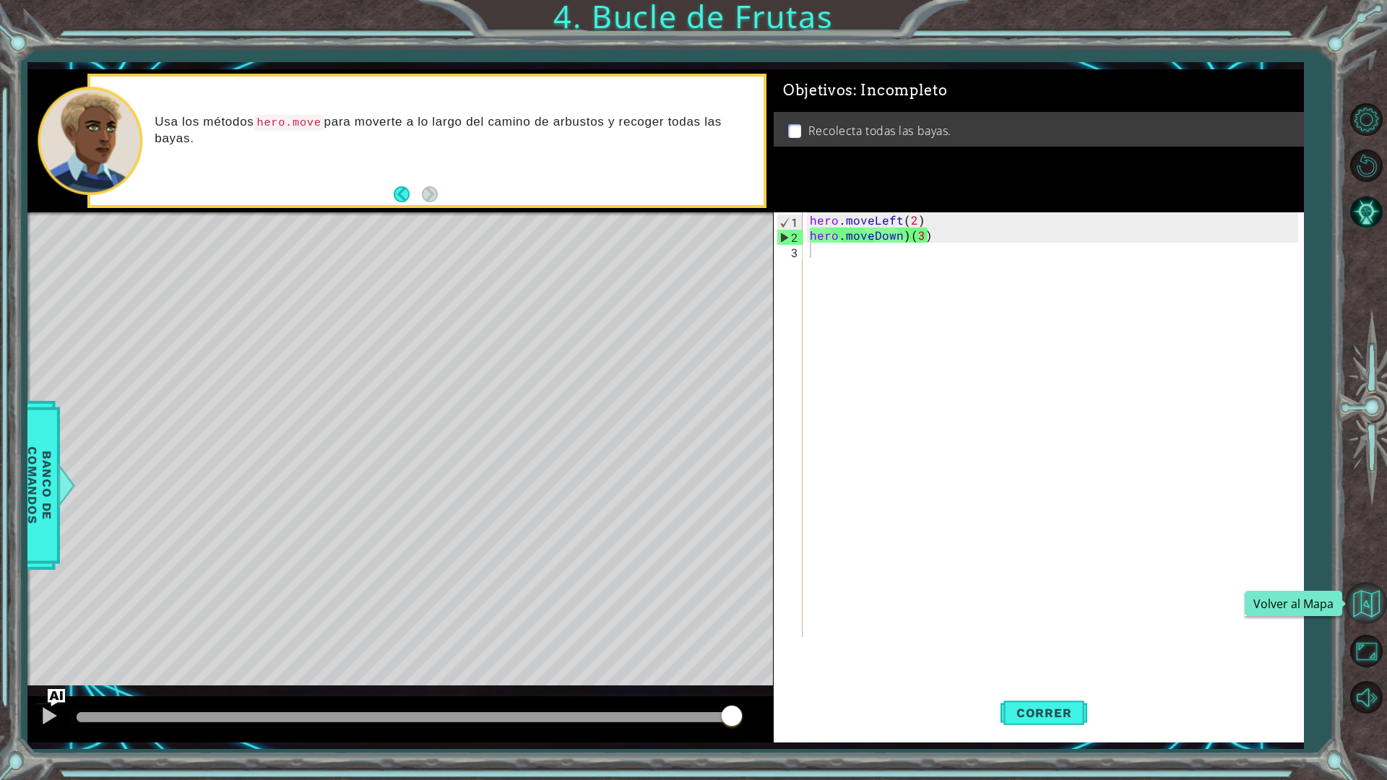
click at [1364, 610] on button "Volver al Mapa" at bounding box center [1366, 603] width 42 height 42
